Goal: Task Accomplishment & Management: Manage account settings

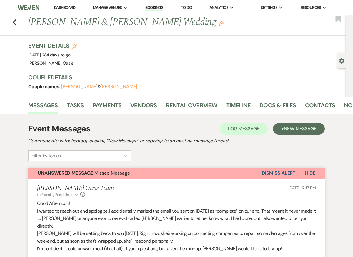
click at [60, 6] on link "Dashboard" at bounding box center [64, 7] width 21 height 5
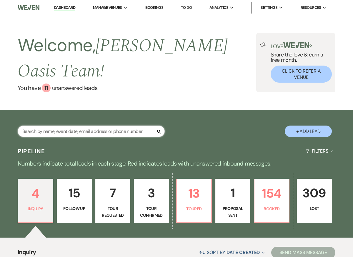
click at [141, 132] on input "text" at bounding box center [91, 131] width 147 height 11
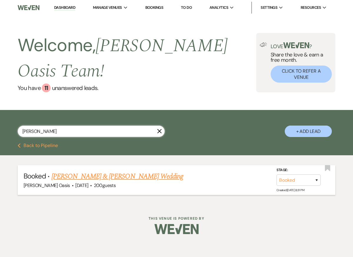
type input "[PERSON_NAME]"
click at [131, 180] on link "[PERSON_NAME] & [PERSON_NAME] Wedding" at bounding box center [117, 176] width 132 height 11
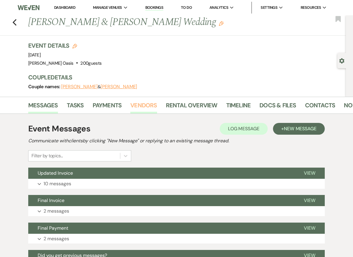
click at [141, 106] on link "Vendors" at bounding box center [143, 107] width 26 height 13
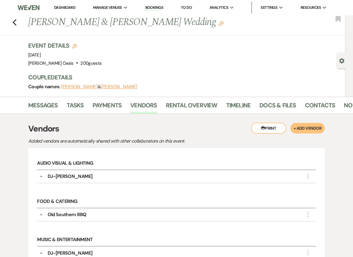
click at [61, 9] on link "Dashboard" at bounding box center [64, 7] width 21 height 5
click at [280, 106] on link "Docs & Files" at bounding box center [277, 107] width 36 height 13
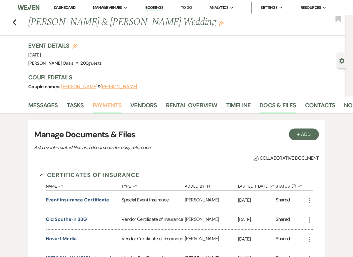
click at [114, 111] on link "Payments" at bounding box center [107, 107] width 29 height 13
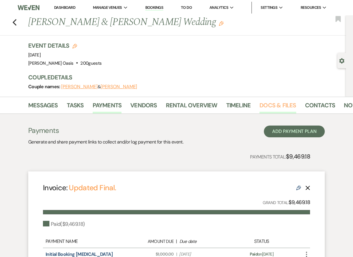
click at [277, 104] on link "Docs & Files" at bounding box center [277, 107] width 36 height 13
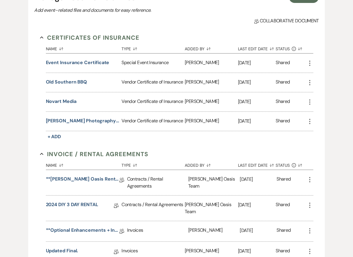
scroll to position [150, 0]
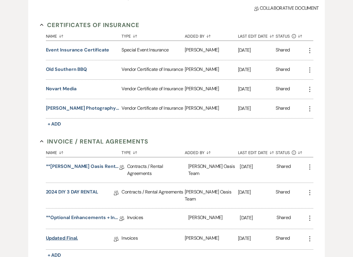
click at [67, 235] on link "Updated Final." at bounding box center [62, 239] width 32 height 9
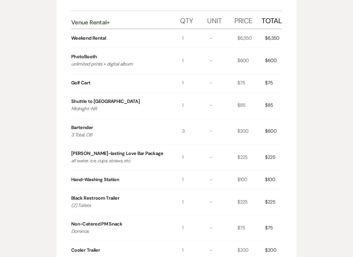
scroll to position [173, 0]
